Goal: Task Accomplishment & Management: Manage account settings

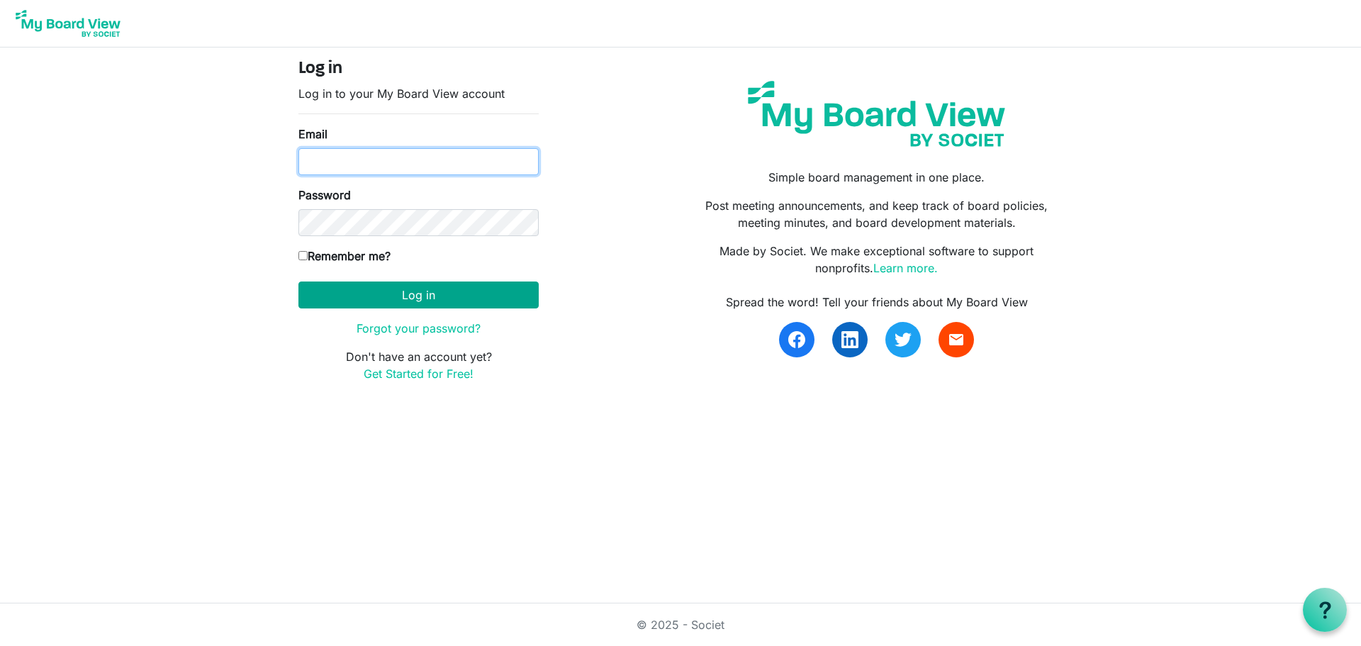
type input "manager@belfastcommunitynetwork.org.nz"
click at [503, 293] on button "Log in" at bounding box center [418, 294] width 240 height 27
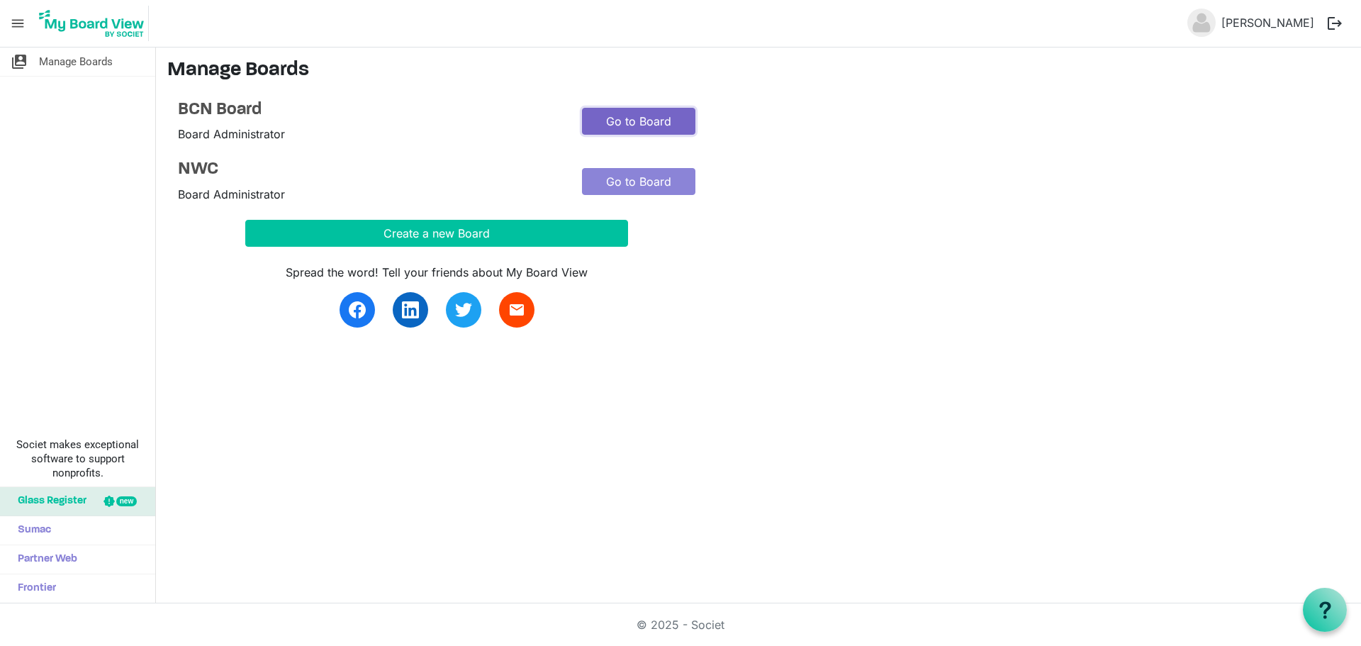
click at [630, 120] on link "Go to Board" at bounding box center [638, 121] width 113 height 27
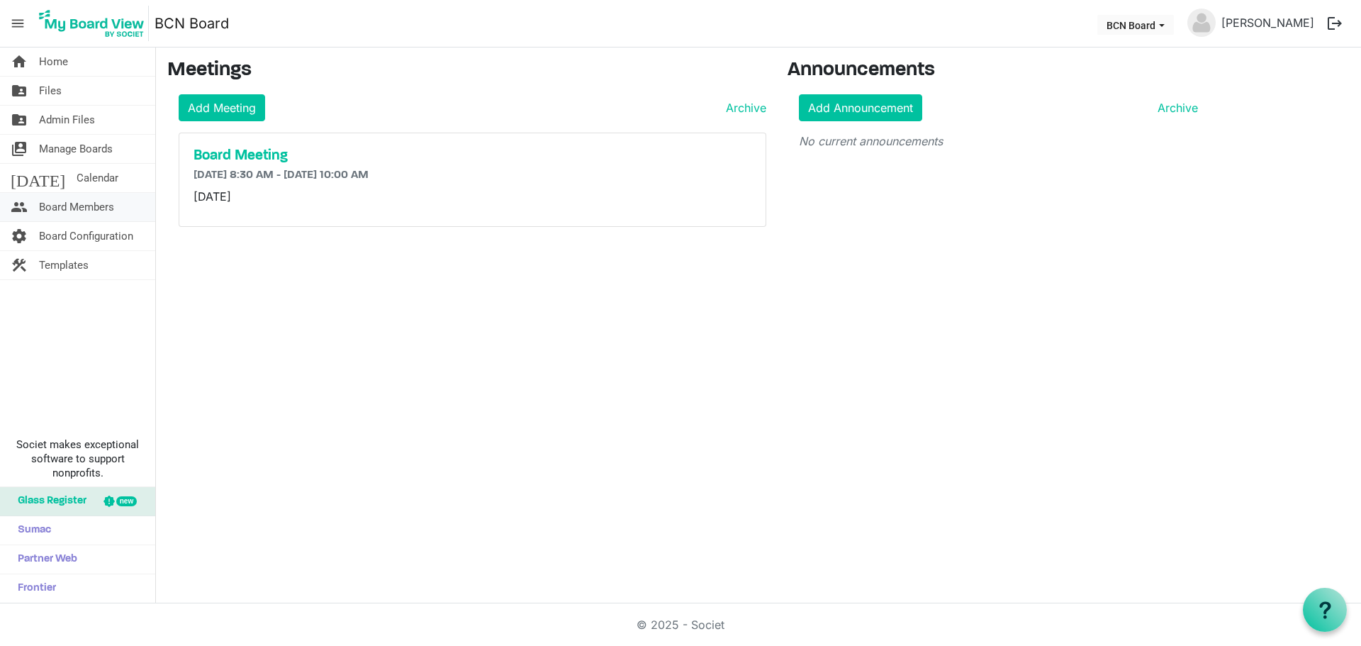
click at [75, 211] on span "Board Members" at bounding box center [76, 207] width 75 height 28
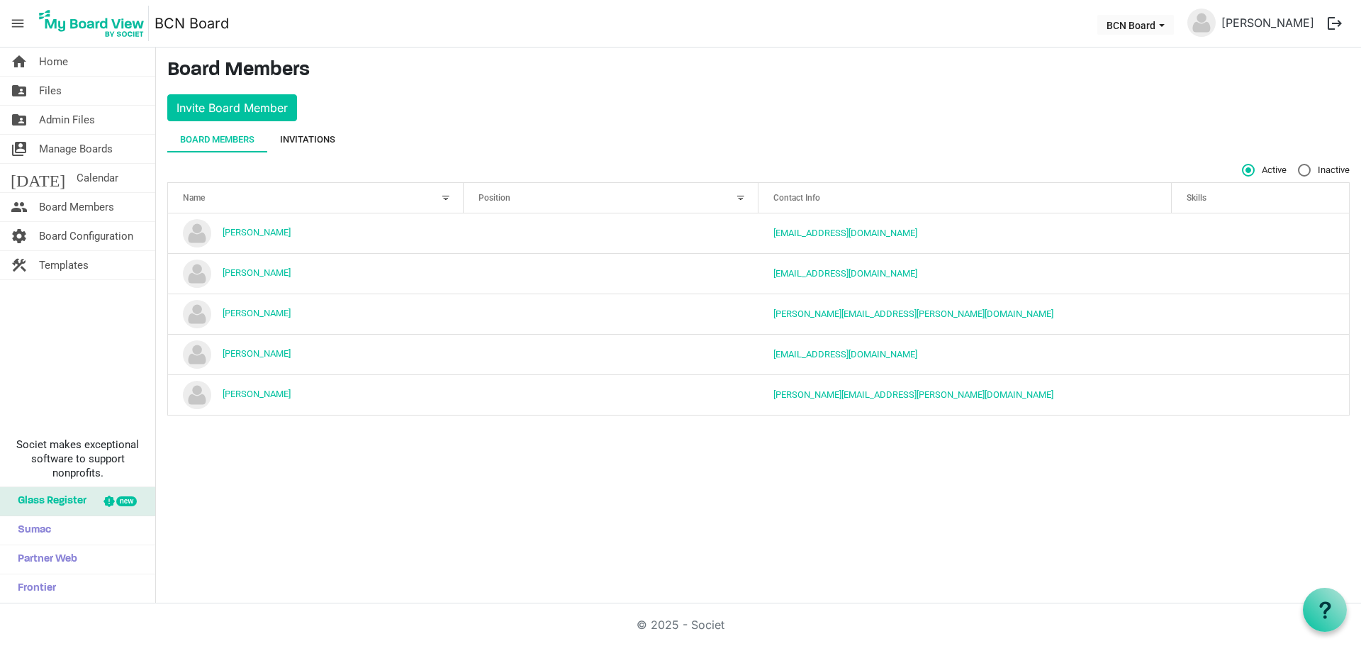
click at [303, 137] on div "Invitations" at bounding box center [307, 140] width 55 height 14
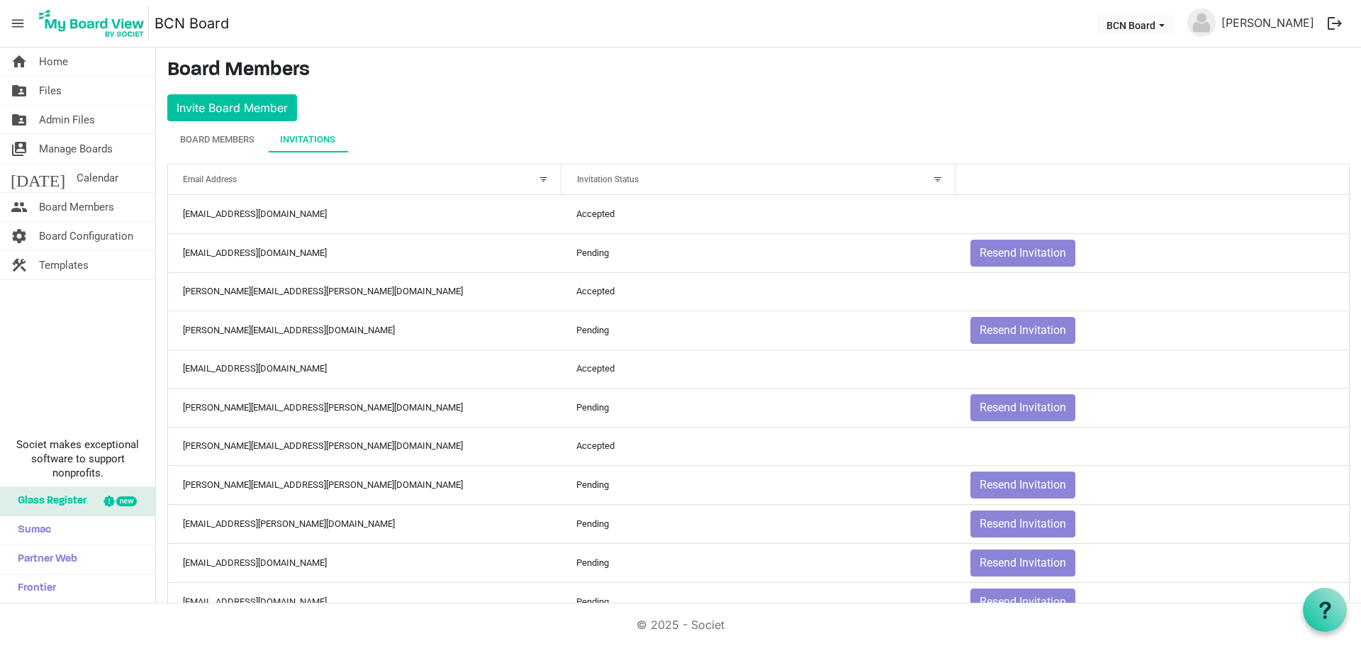
click at [575, 101] on main "Board Members Invite Board Member Board Members Invitations Active Inactive Nam…" at bounding box center [758, 345] width 1205 height 597
